Goal: Task Accomplishment & Management: Use online tool/utility

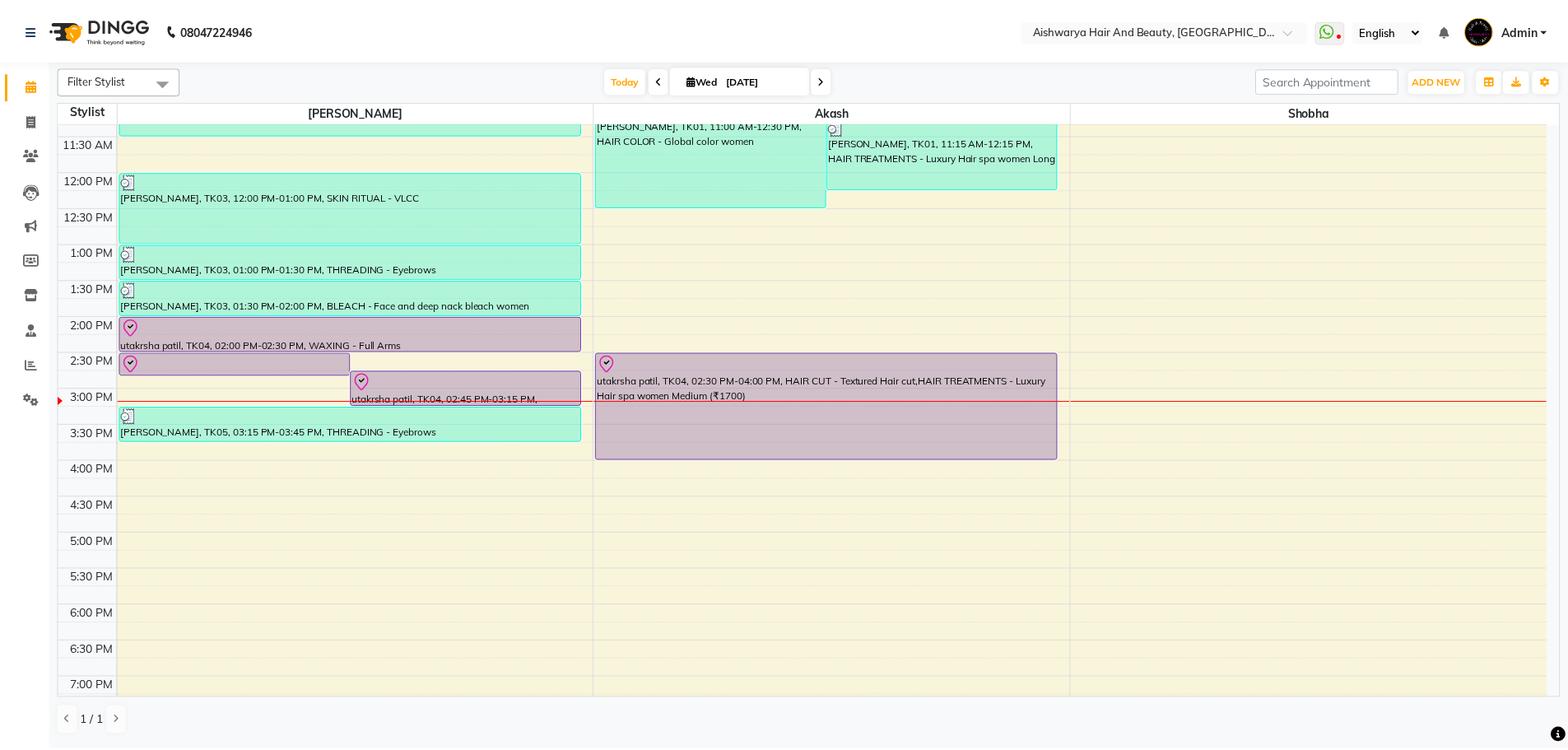
scroll to position [247, 0]
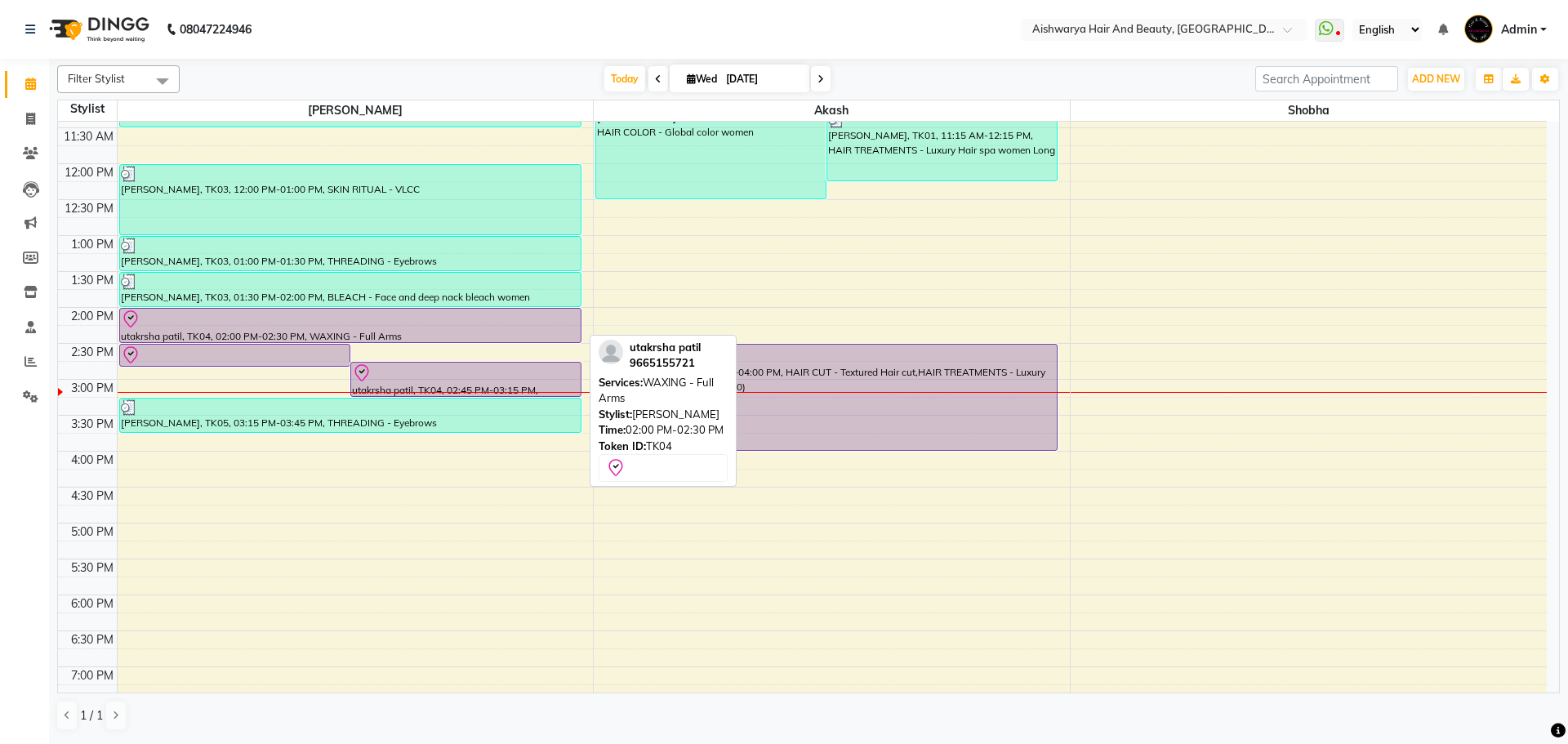
click at [391, 336] on div "utakrsha patil, TK04, 02:00 PM-02:30 PM, WAXING - Full Arms" at bounding box center [351, 325] width 461 height 33
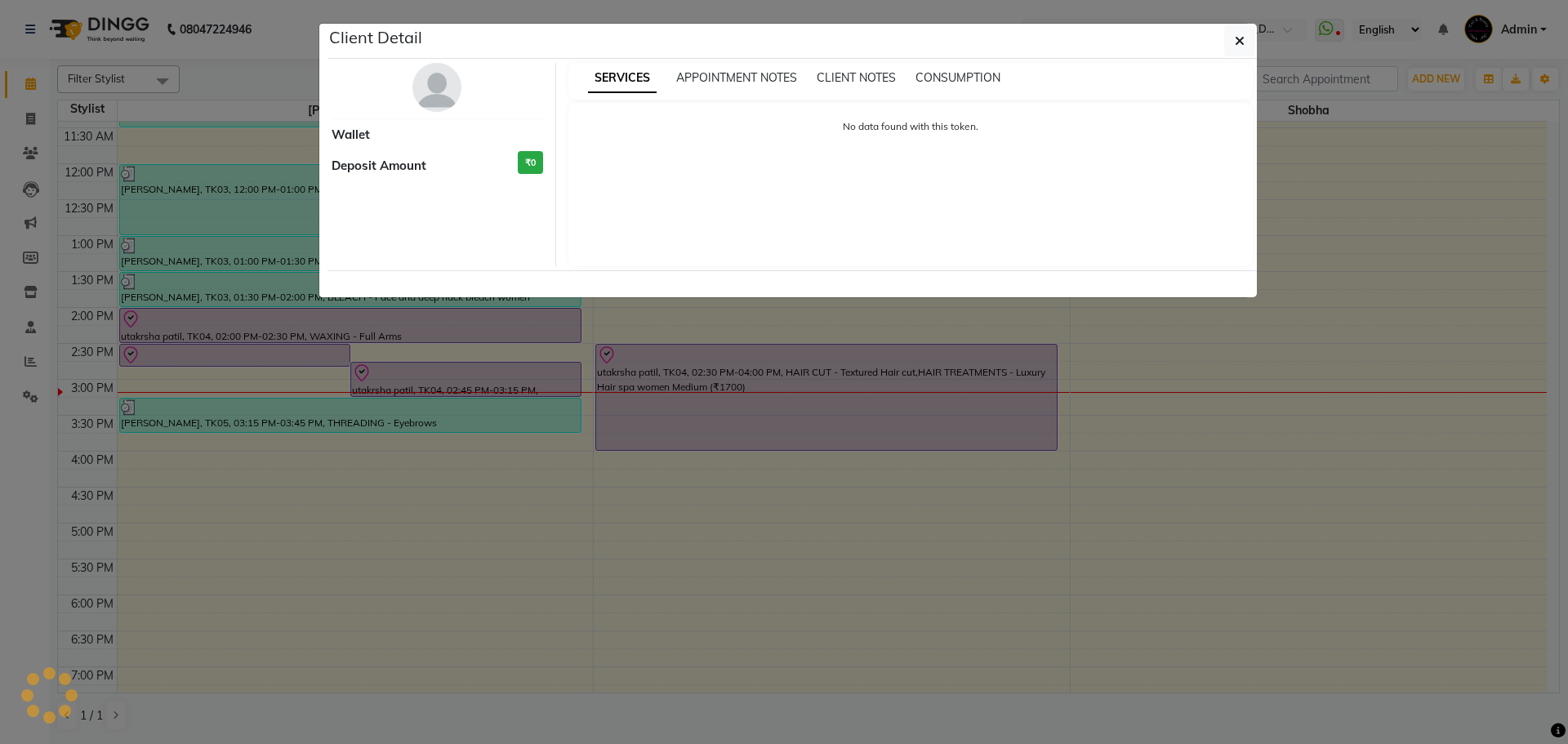
select select "8"
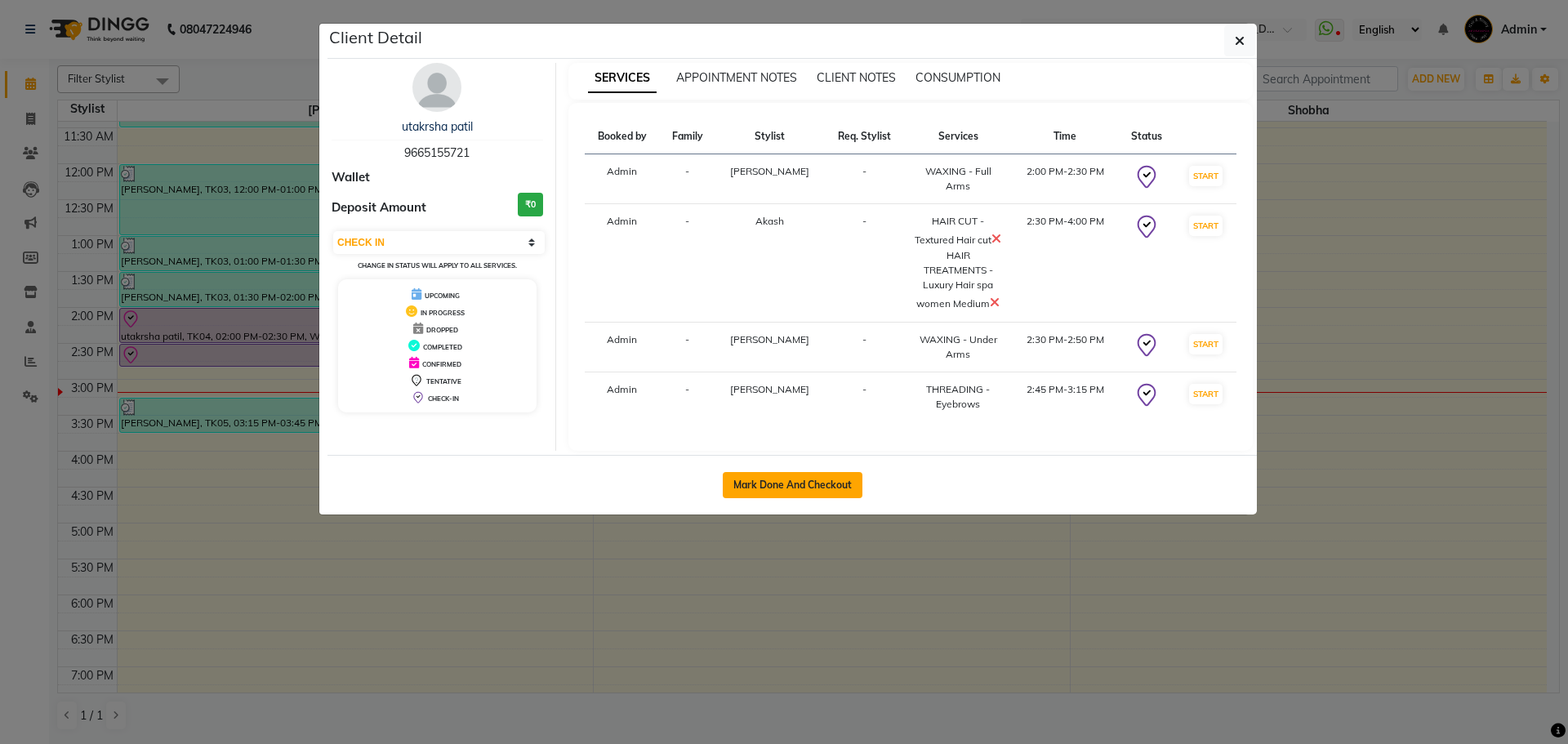
click at [823, 478] on button "Mark Done And Checkout" at bounding box center [792, 485] width 140 height 26
select select "3876"
select select "service"
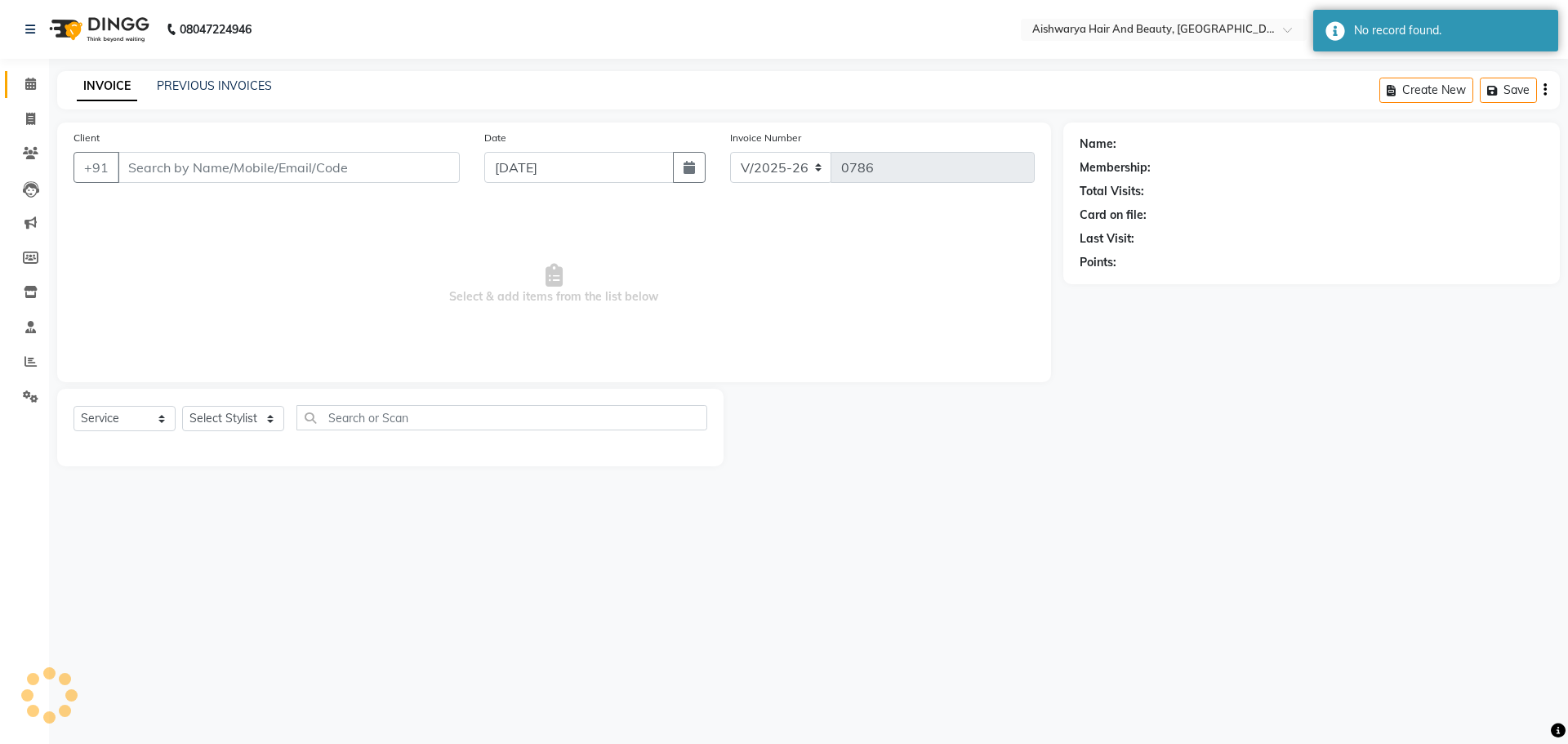
type input "9665155721"
select select "19059"
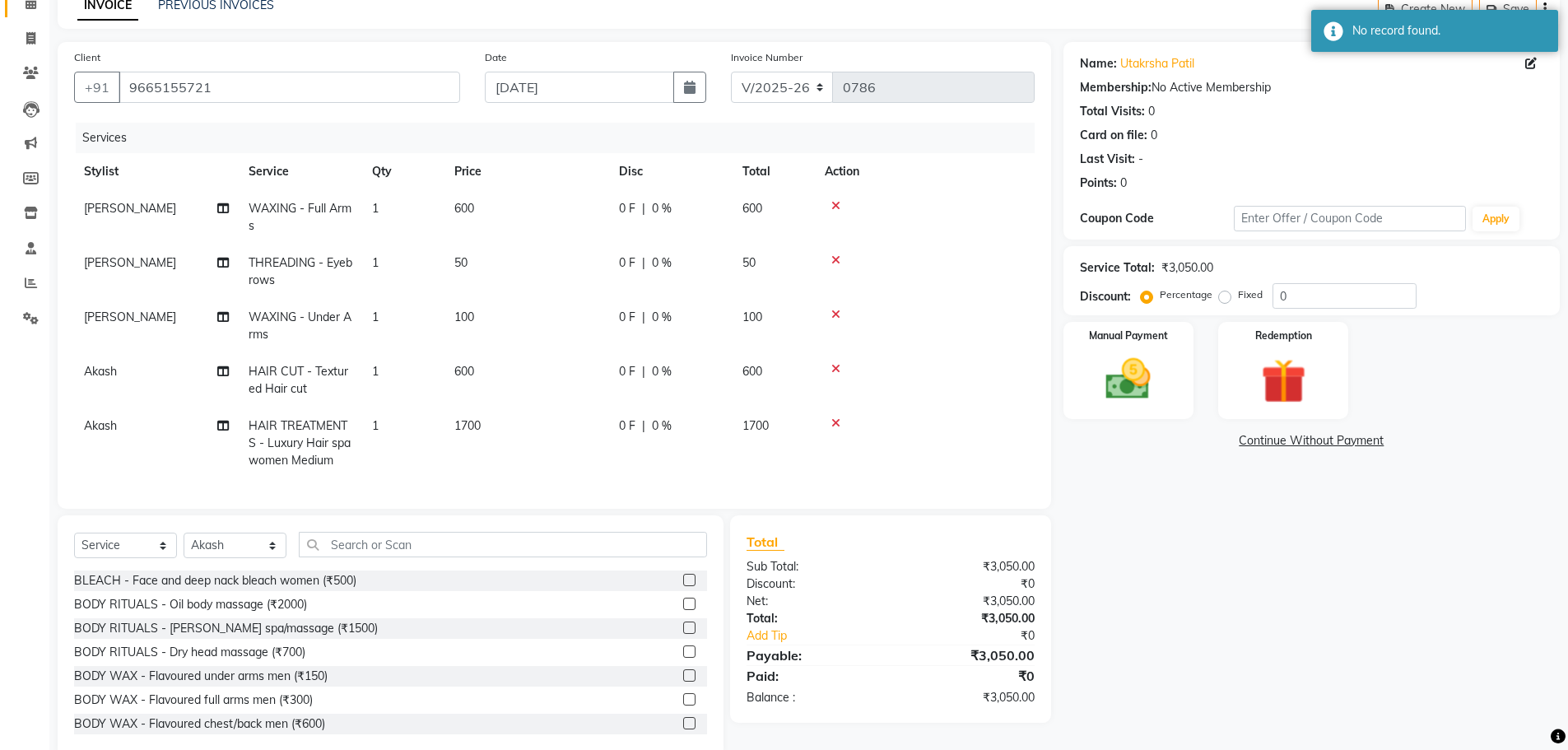
scroll to position [82, 0]
click at [467, 426] on span "1700" at bounding box center [468, 425] width 27 height 15
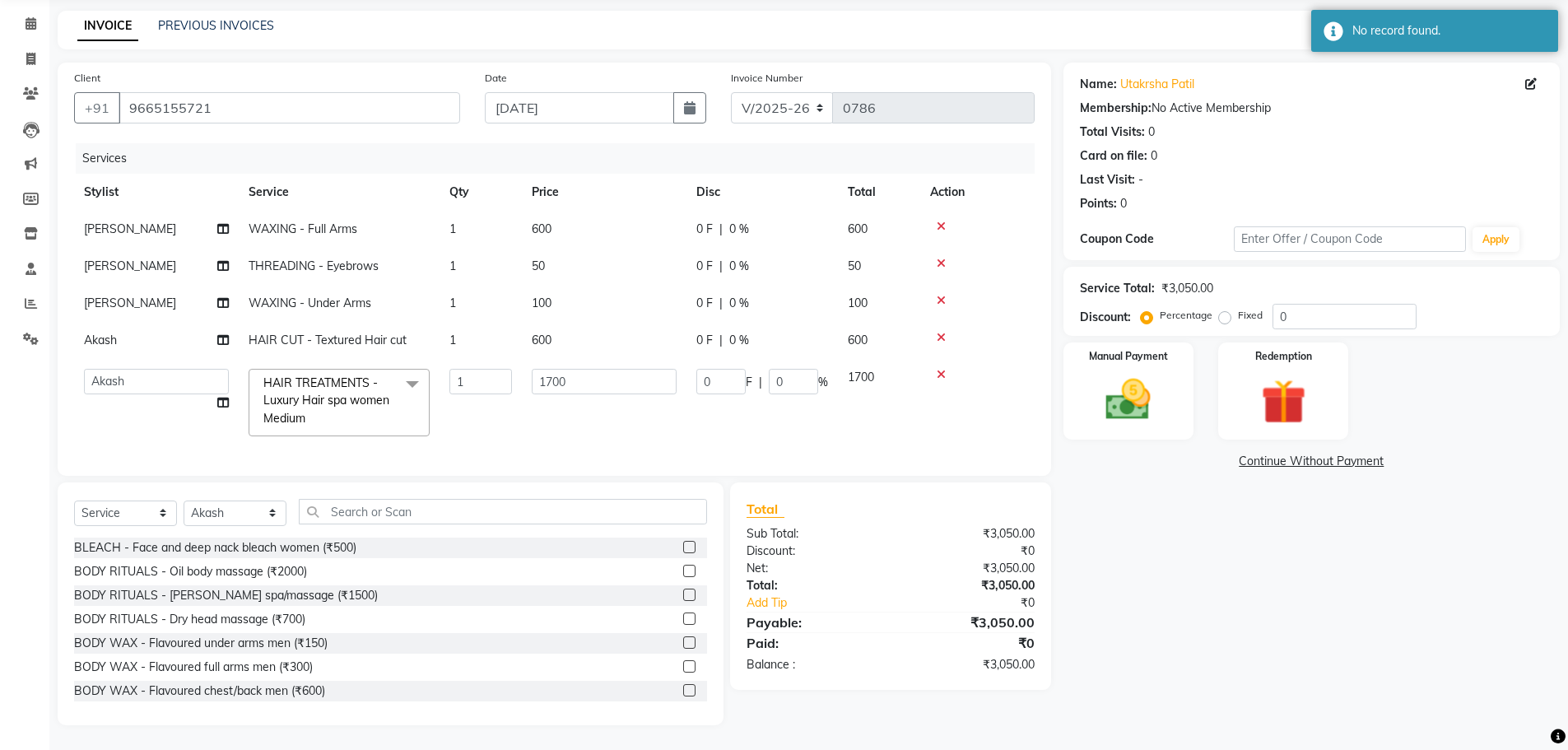
scroll to position [74, 0]
click at [552, 369] on input "1700" at bounding box center [604, 381] width 144 height 26
type input "2500"
click at [581, 399] on tbody "[PERSON_NAME] WAXING - Full Arms 1 600 0 F | 0 % 600 [PERSON_NAME] THREADING - …" at bounding box center [555, 329] width 961 height 236
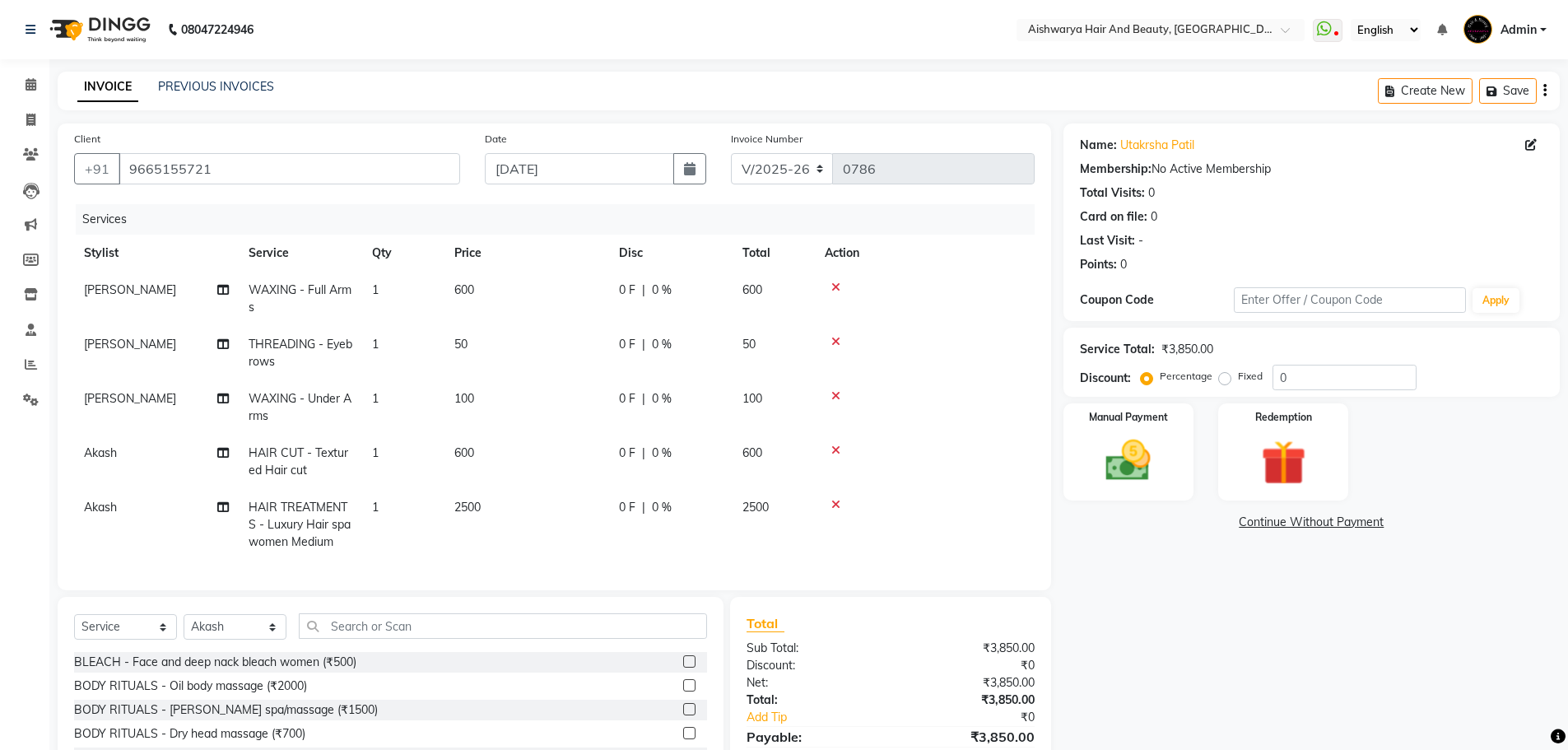
scroll to position [127, 0]
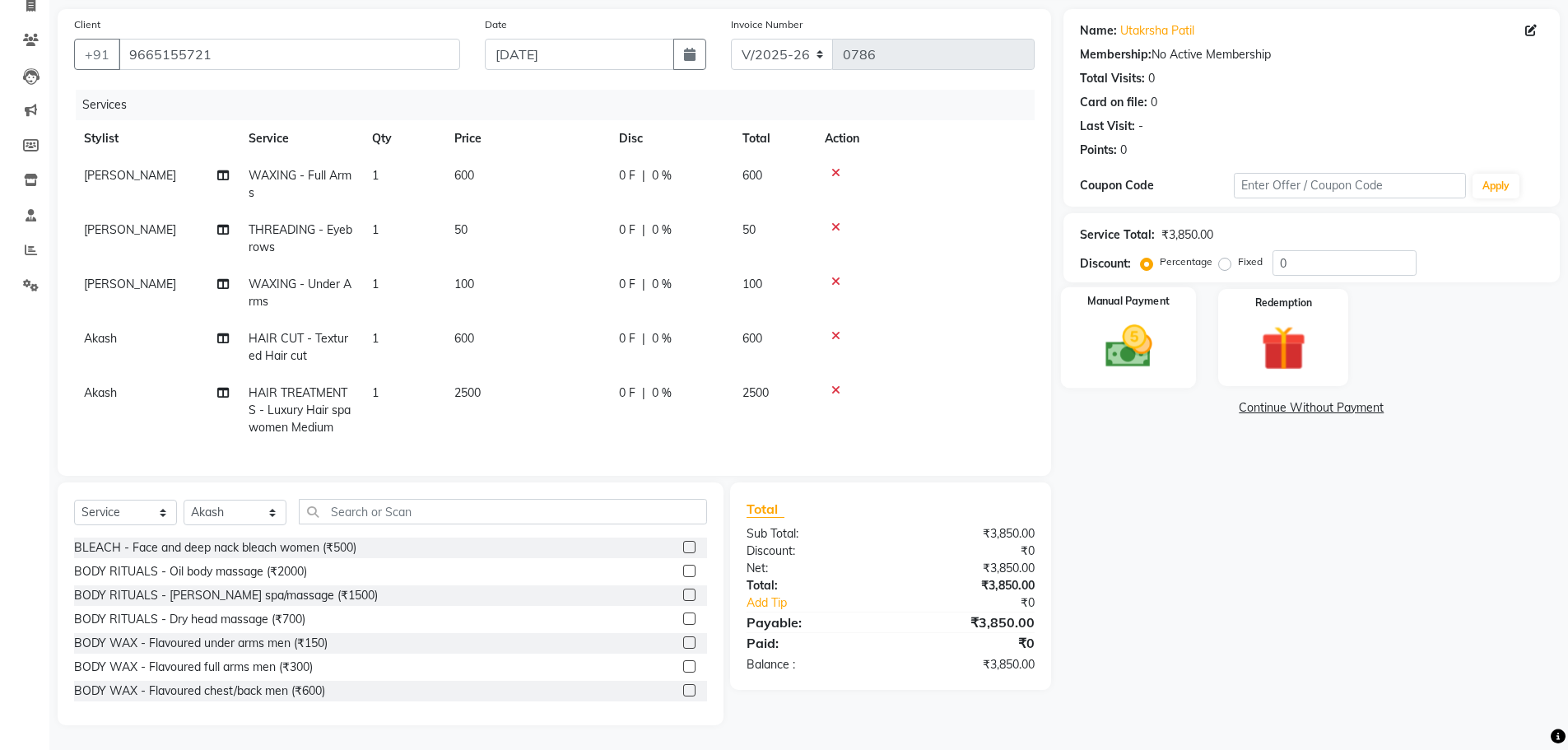
click at [1162, 331] on img at bounding box center [1128, 346] width 75 height 53
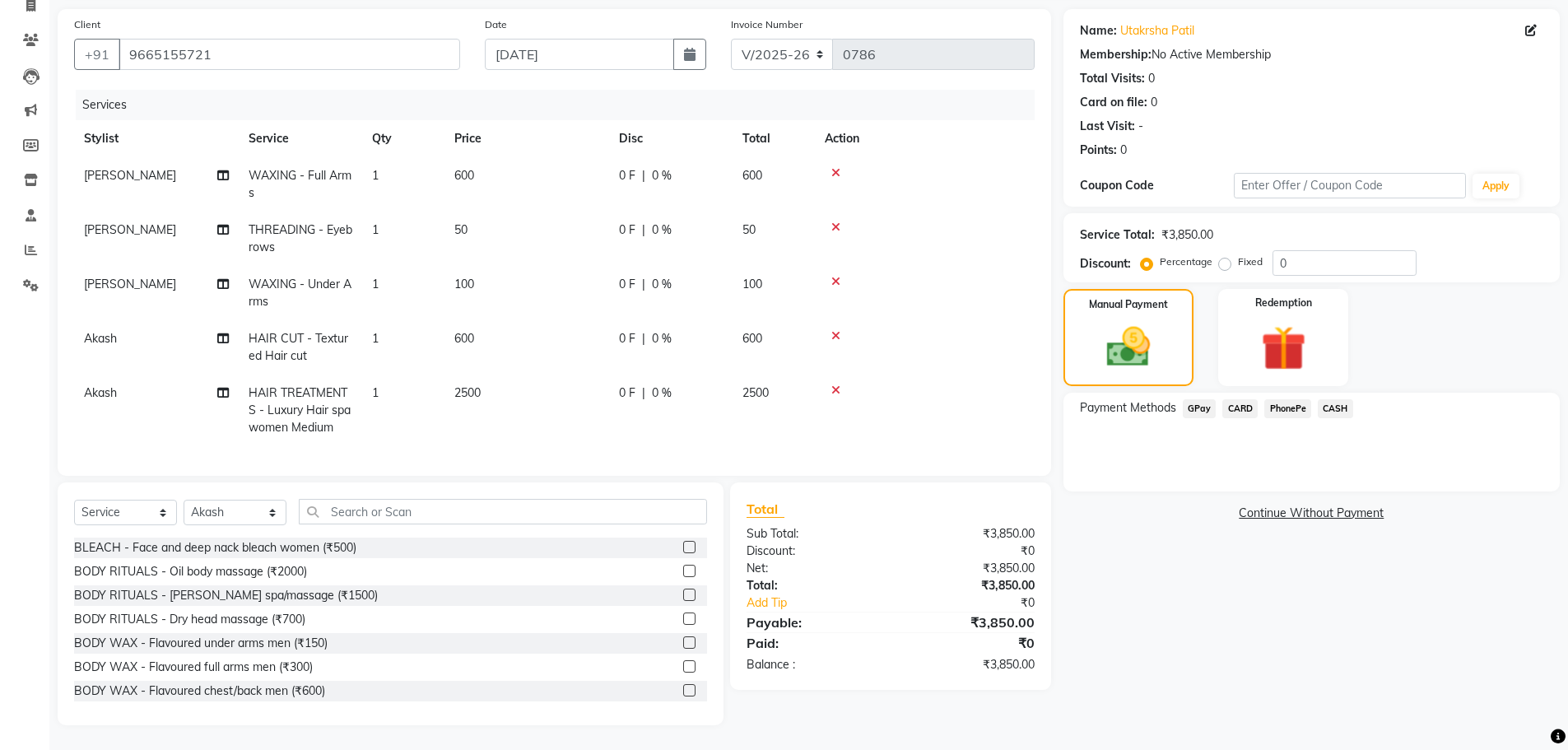
click at [1301, 399] on span "PhonePe" at bounding box center [1288, 408] width 47 height 19
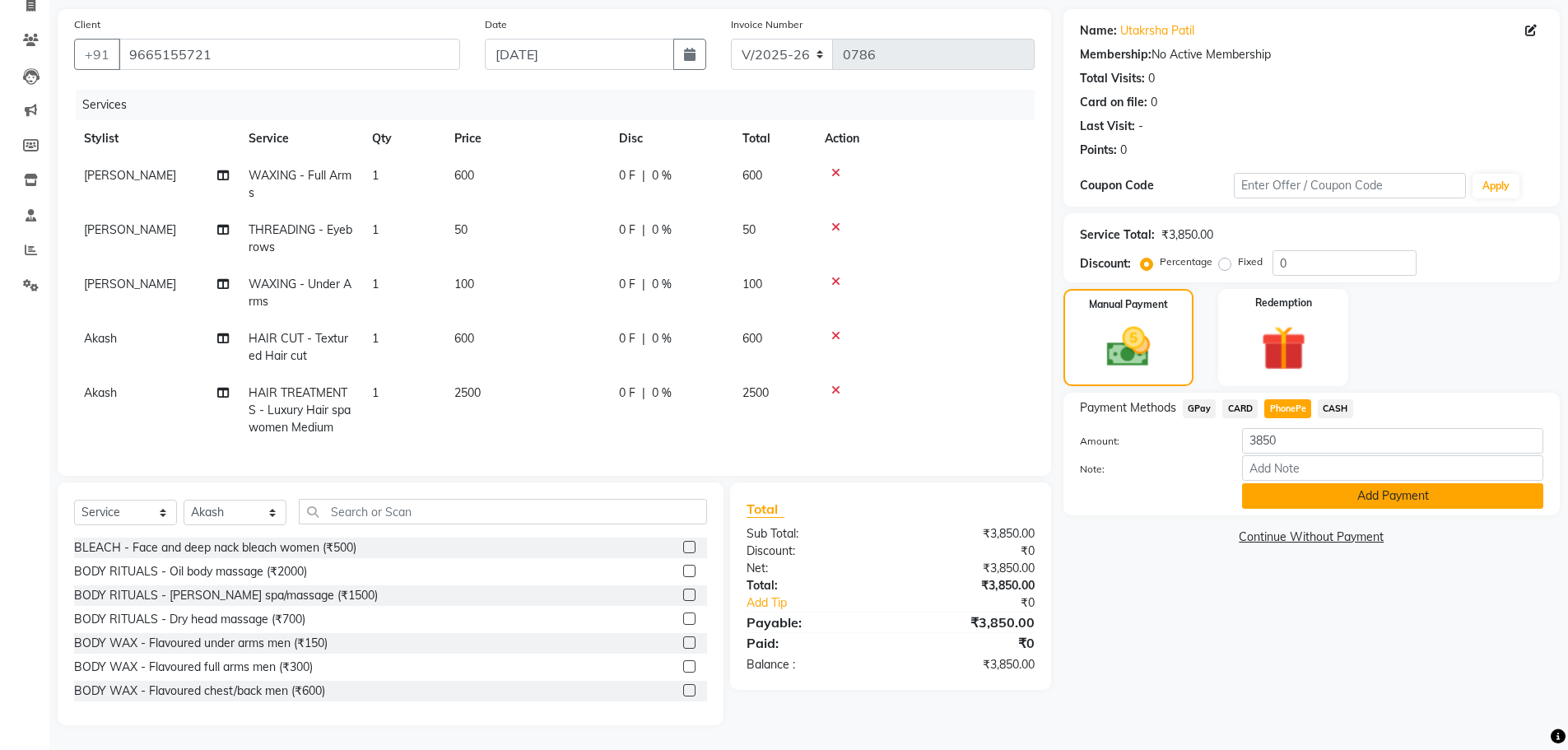
click at [1290, 483] on button "Add Payment" at bounding box center [1393, 496] width 301 height 26
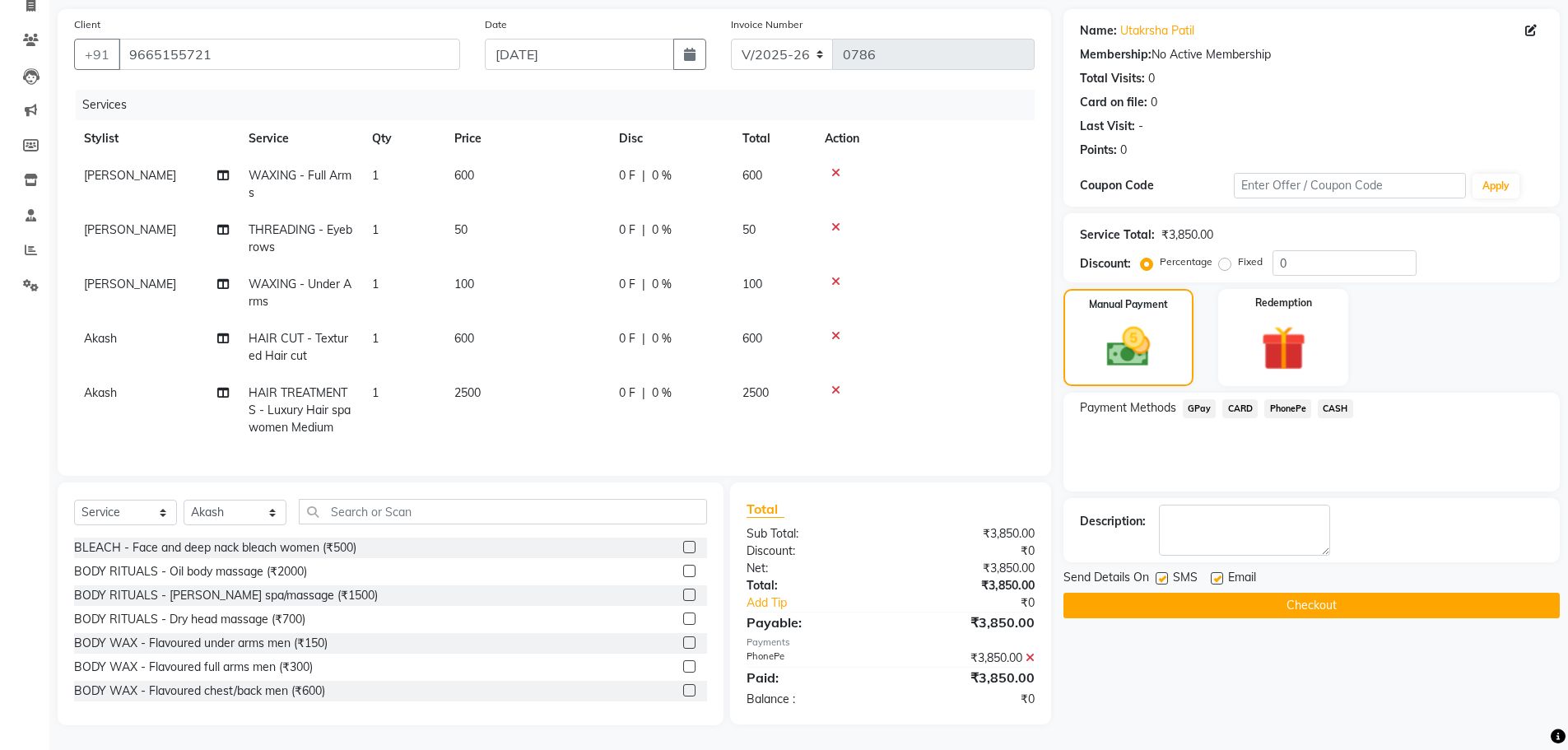
click at [1236, 593] on button "Checkout" at bounding box center [1312, 605] width 496 height 26
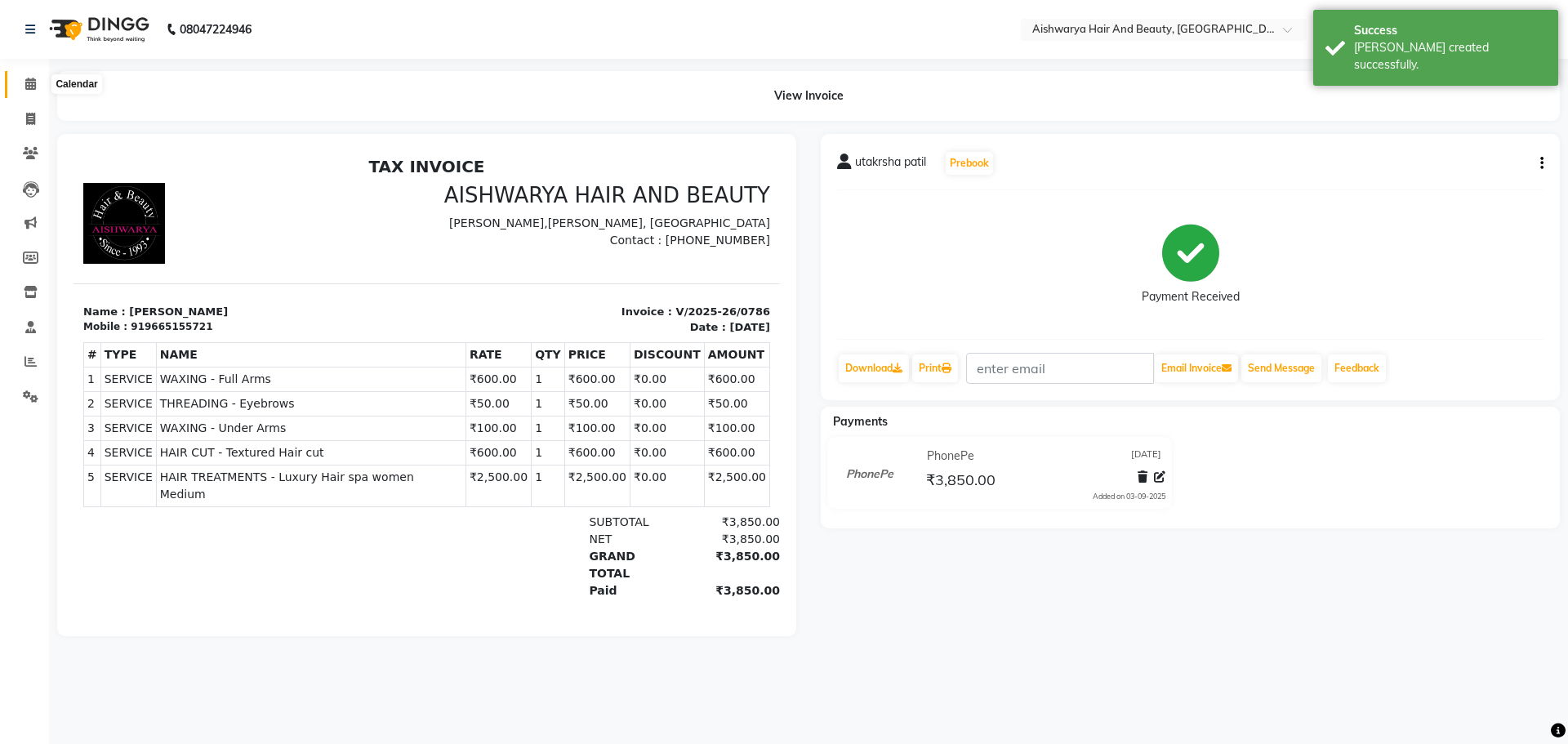
click at [23, 88] on span at bounding box center [31, 84] width 29 height 18
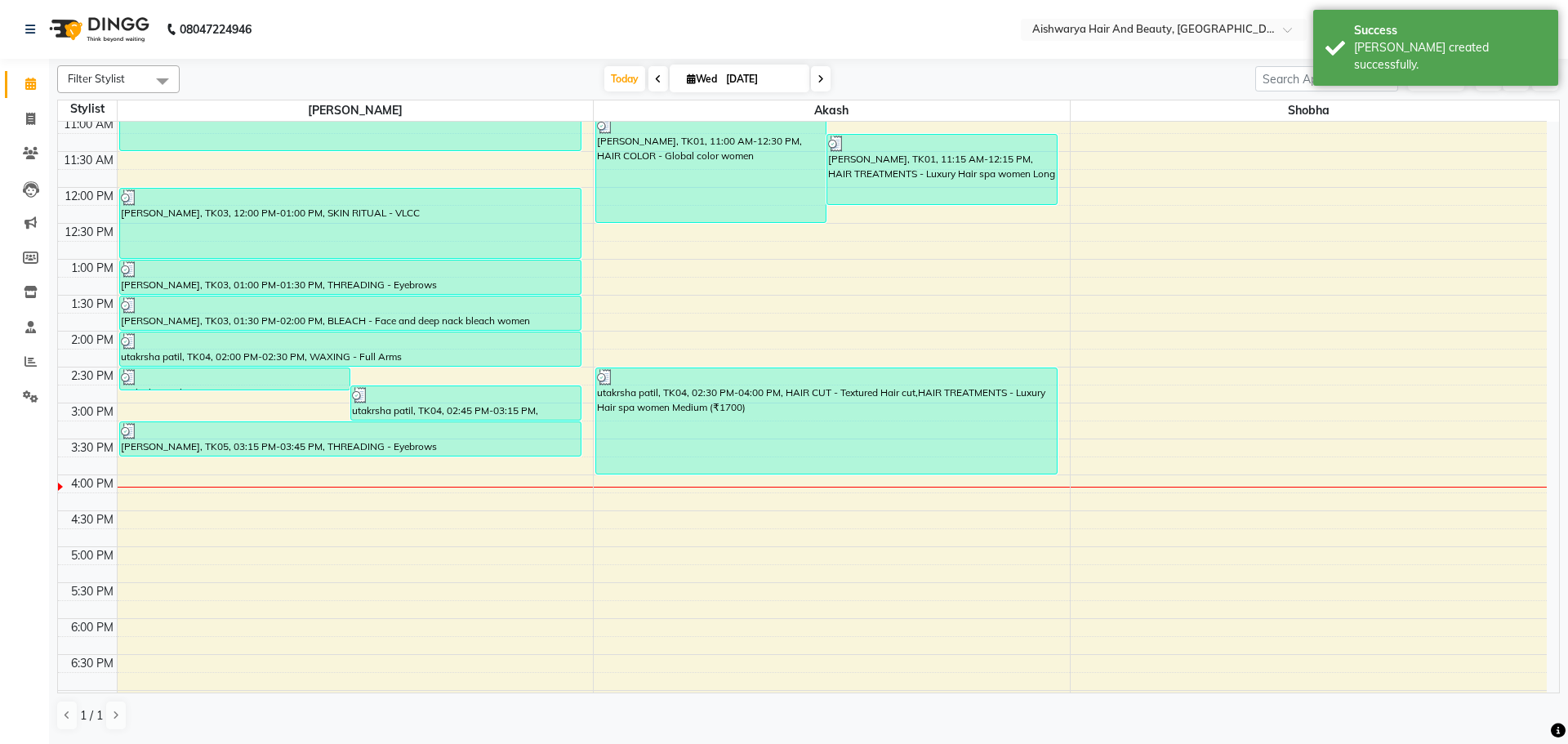
scroll to position [245, 0]
